Goal: Register for event/course

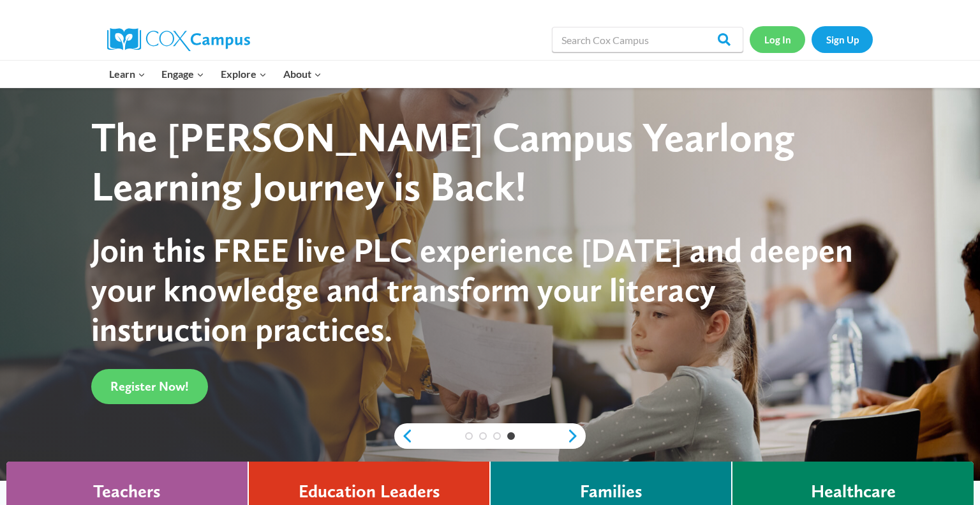
click at [775, 43] on link "Log In" at bounding box center [778, 39] width 56 height 26
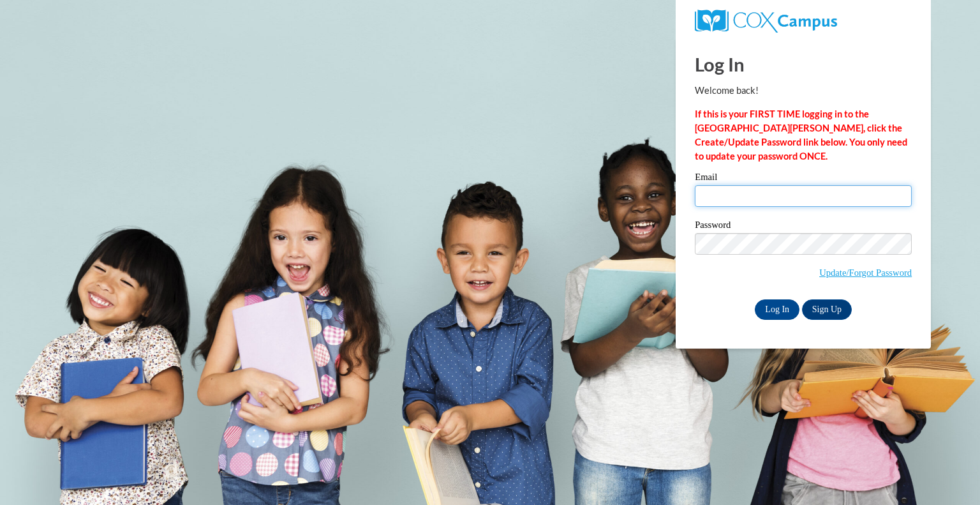
click at [711, 193] on input "Email" at bounding box center [803, 196] width 217 height 22
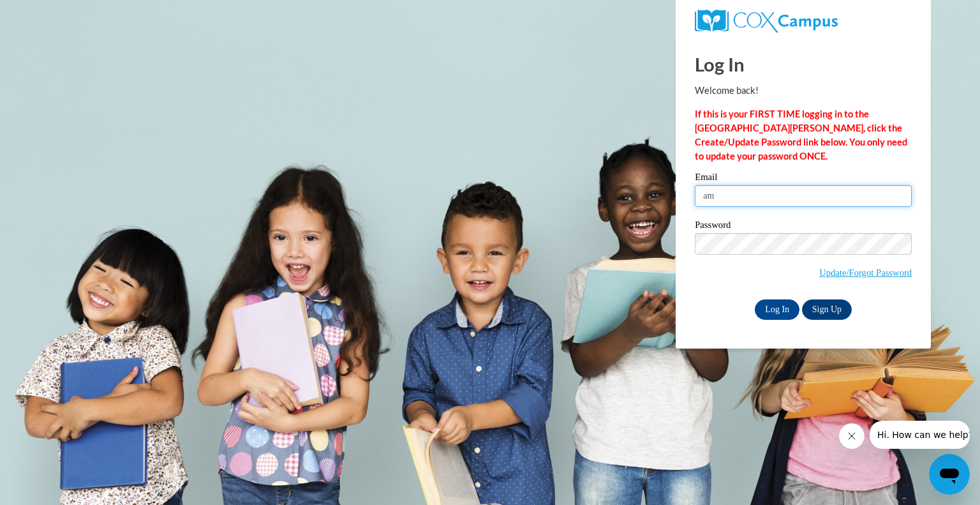
type input "amorris@greenfield.k12.wi.us"
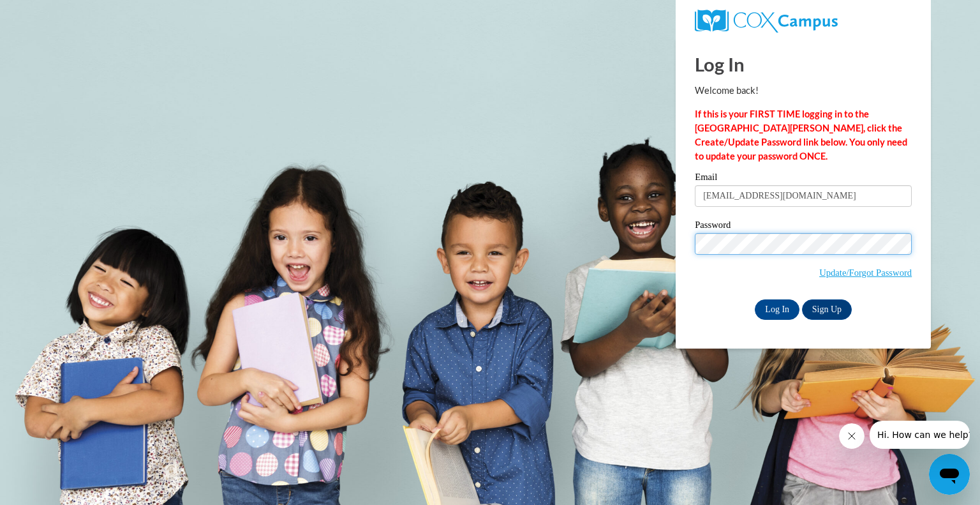
click at [755, 299] on input "Log In" at bounding box center [777, 309] width 45 height 20
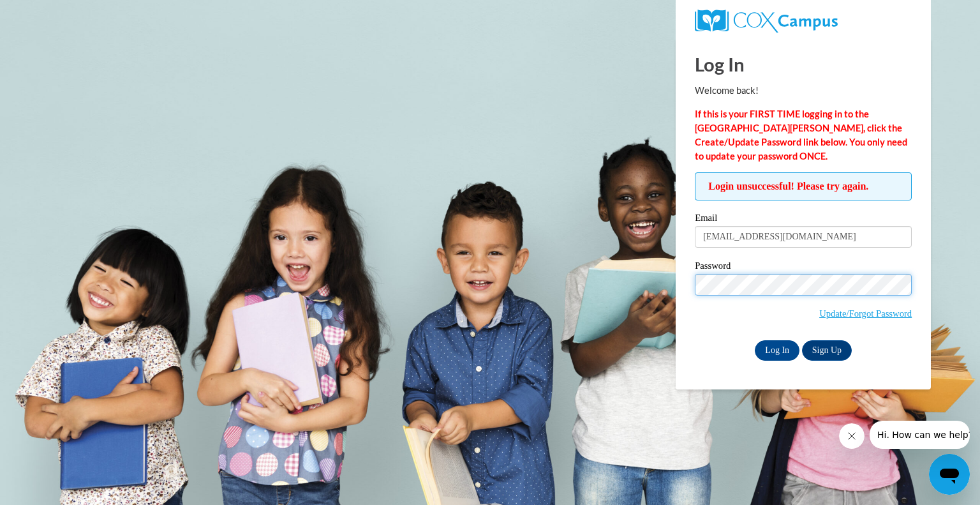
click at [755, 340] on input "Log In" at bounding box center [777, 350] width 45 height 20
click at [637, 370] on body "Log In Welcome back! If this is your FIRST TIME logging in to the NEW Cox Campu…" at bounding box center [490, 252] width 980 height 505
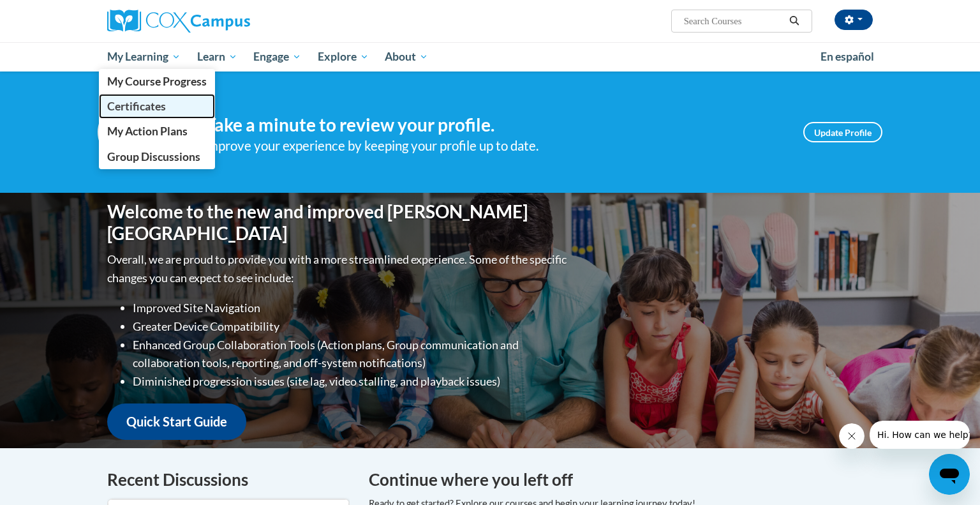
click at [145, 103] on span "Certificates" at bounding box center [136, 106] width 59 height 13
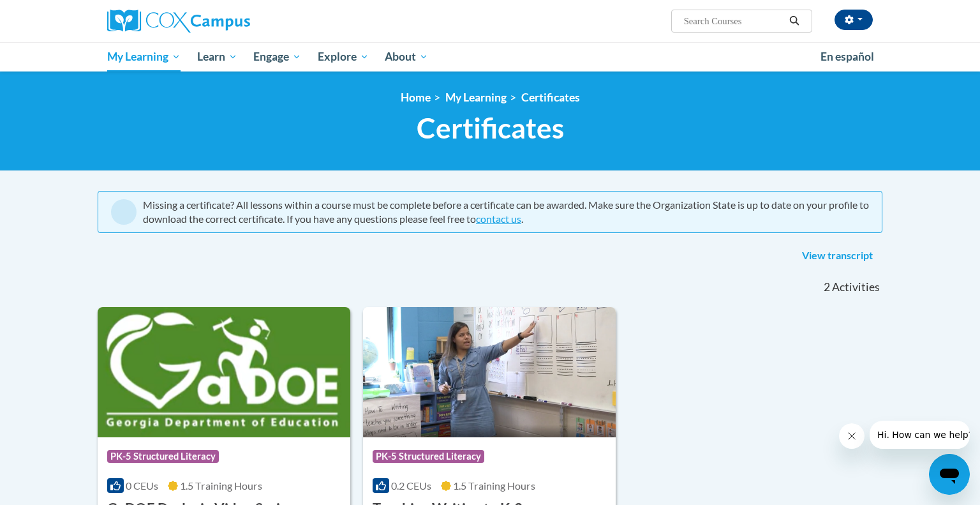
click at [708, 25] on input "Search..." at bounding box center [734, 20] width 102 height 15
type input "early literacy"
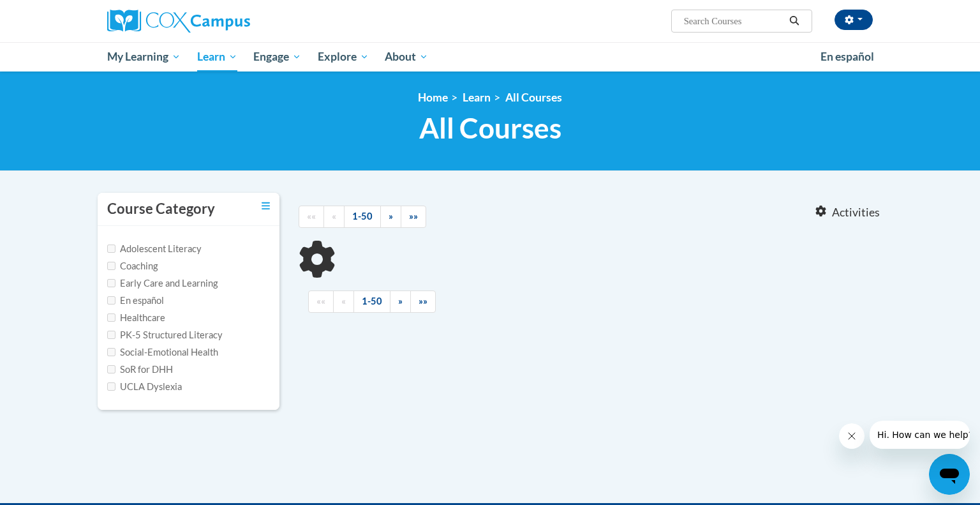
type input "early literacy"
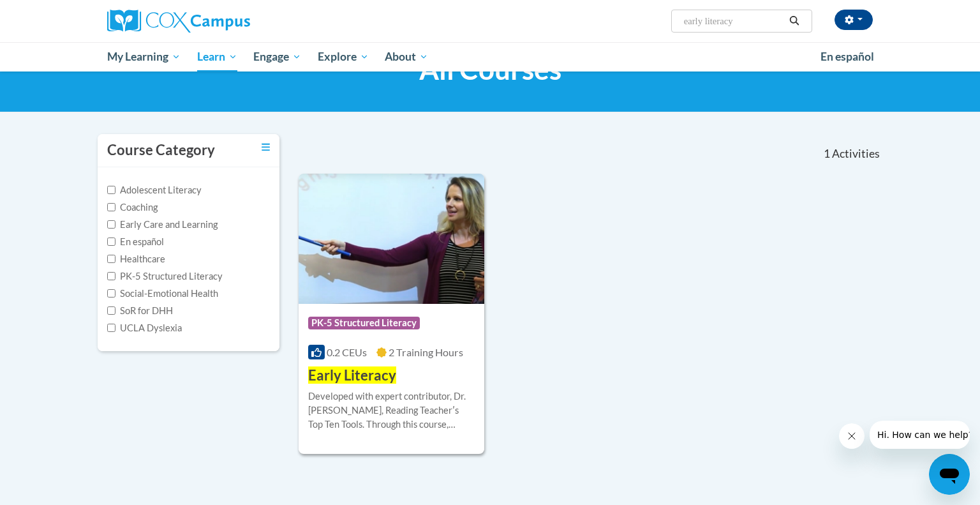
scroll to position [59, 0]
click at [357, 376] on span "Early Literacy" at bounding box center [352, 374] width 88 height 17
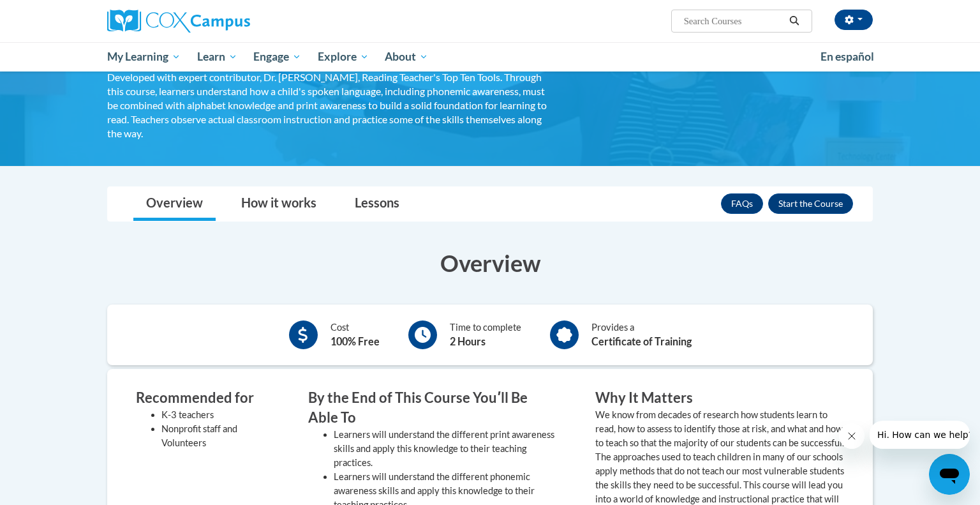
scroll to position [103, 0]
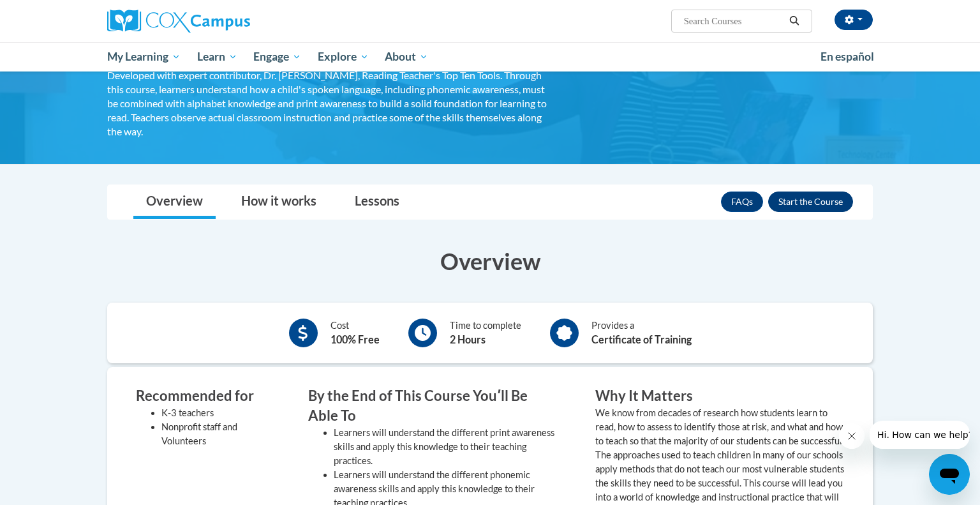
click at [804, 203] on button "Enroll" at bounding box center [810, 201] width 85 height 20
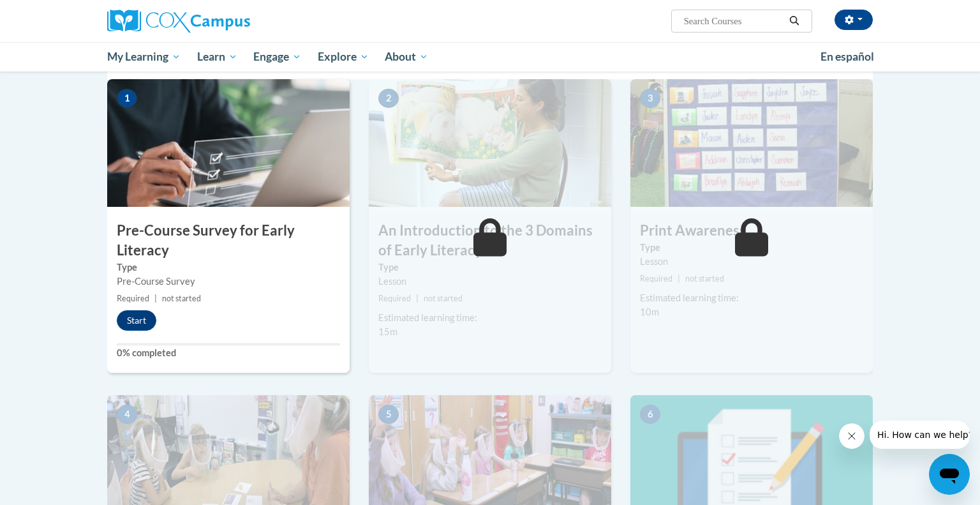
scroll to position [289, 0]
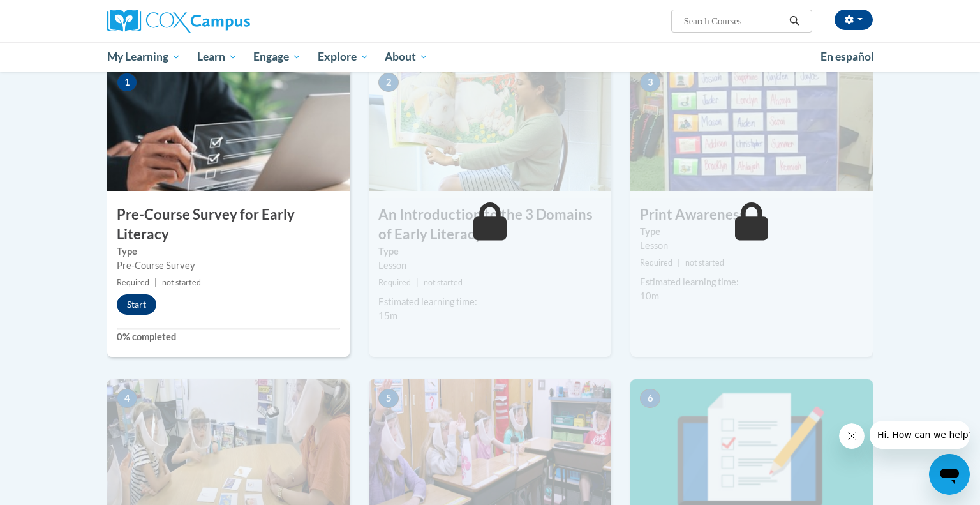
click at [146, 306] on button "Start" at bounding box center [137, 304] width 40 height 20
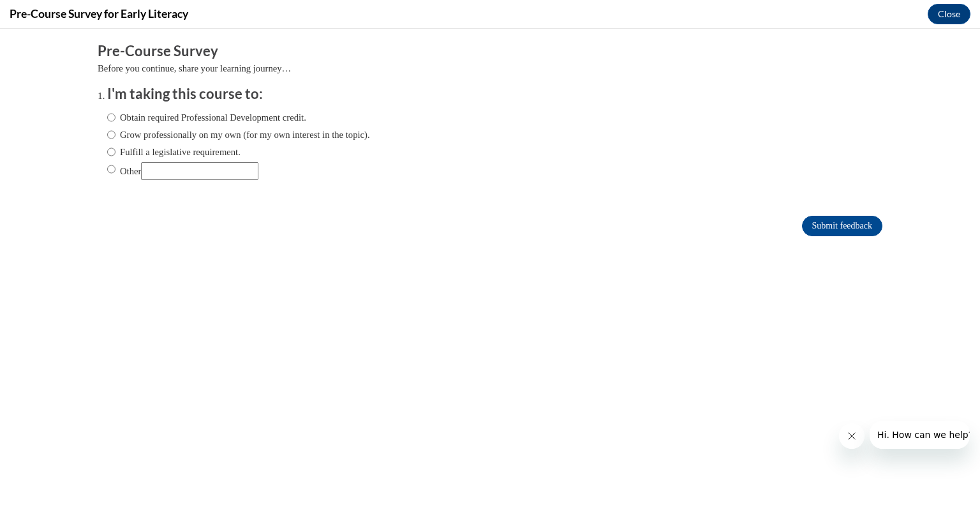
scroll to position [0, 0]
click at [110, 149] on input "Fulfill a legislative requirement." at bounding box center [111, 152] width 8 height 14
radio input "true"
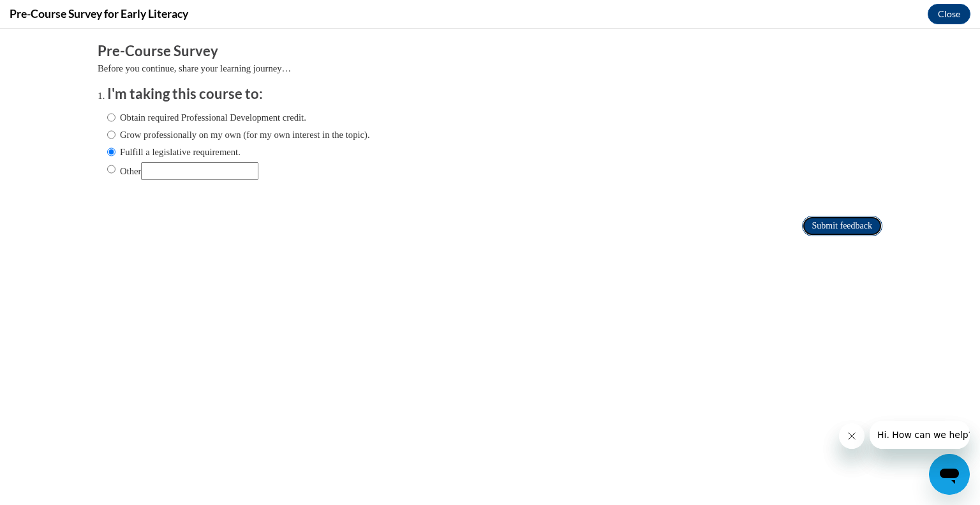
click at [825, 223] on input "Submit feedback" at bounding box center [842, 226] width 80 height 20
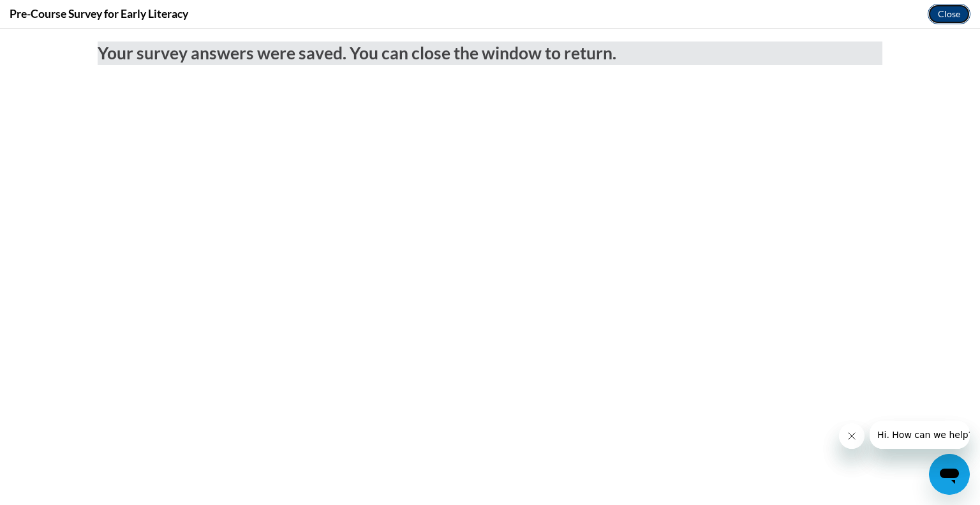
click at [937, 15] on button "Close" at bounding box center [949, 14] width 43 height 20
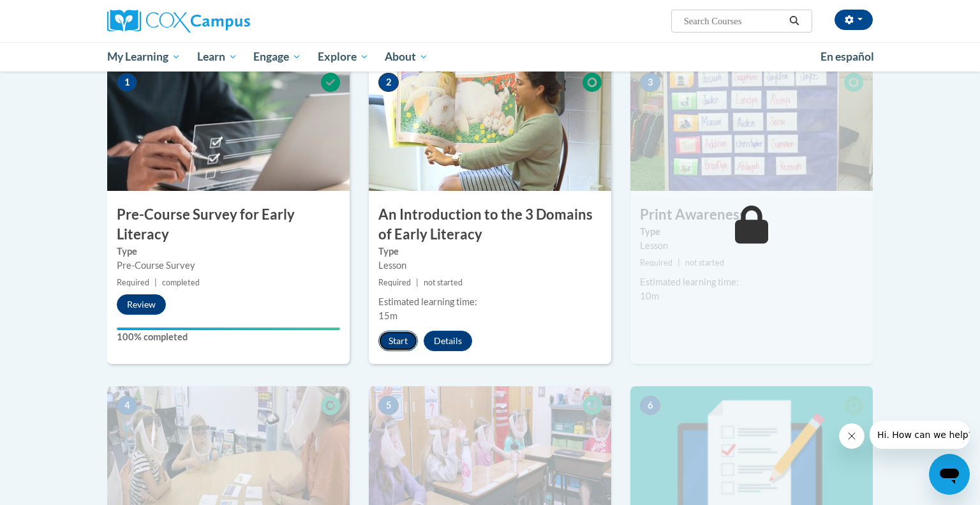
click at [400, 343] on button "Start" at bounding box center [398, 341] width 40 height 20
